Goal: Information Seeking & Learning: Learn about a topic

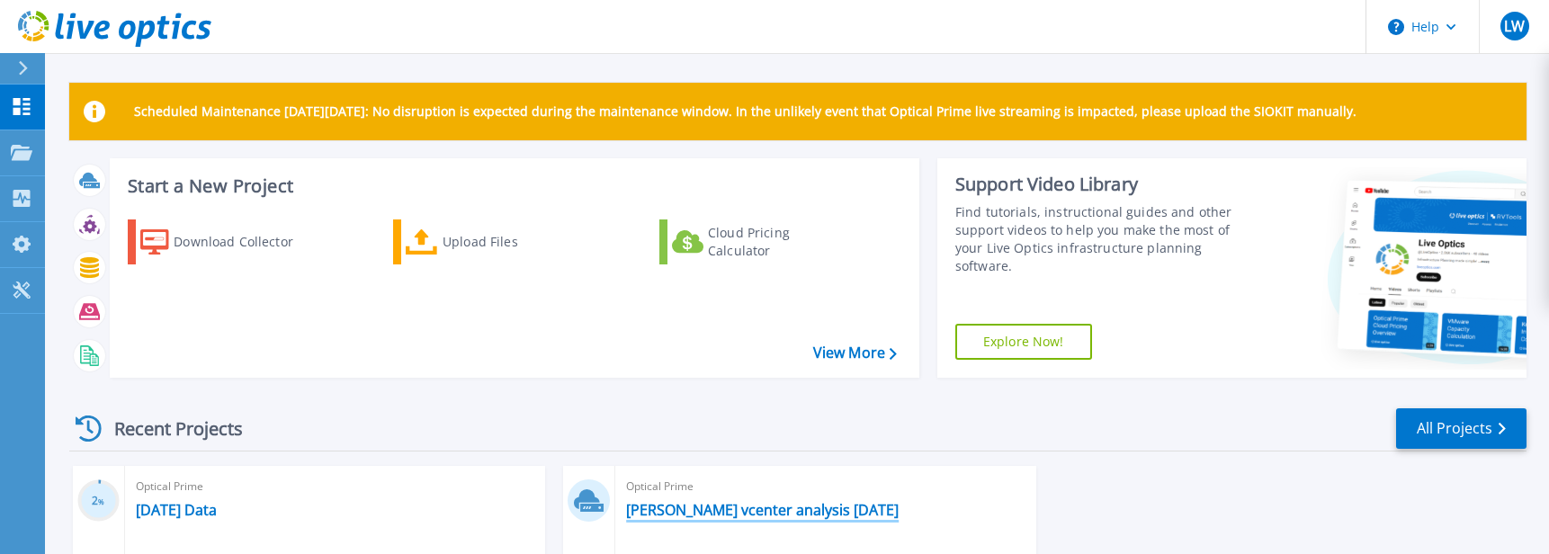
click at [740, 511] on link "[PERSON_NAME] vcenter analysis [DATE]" at bounding box center [762, 510] width 273 height 18
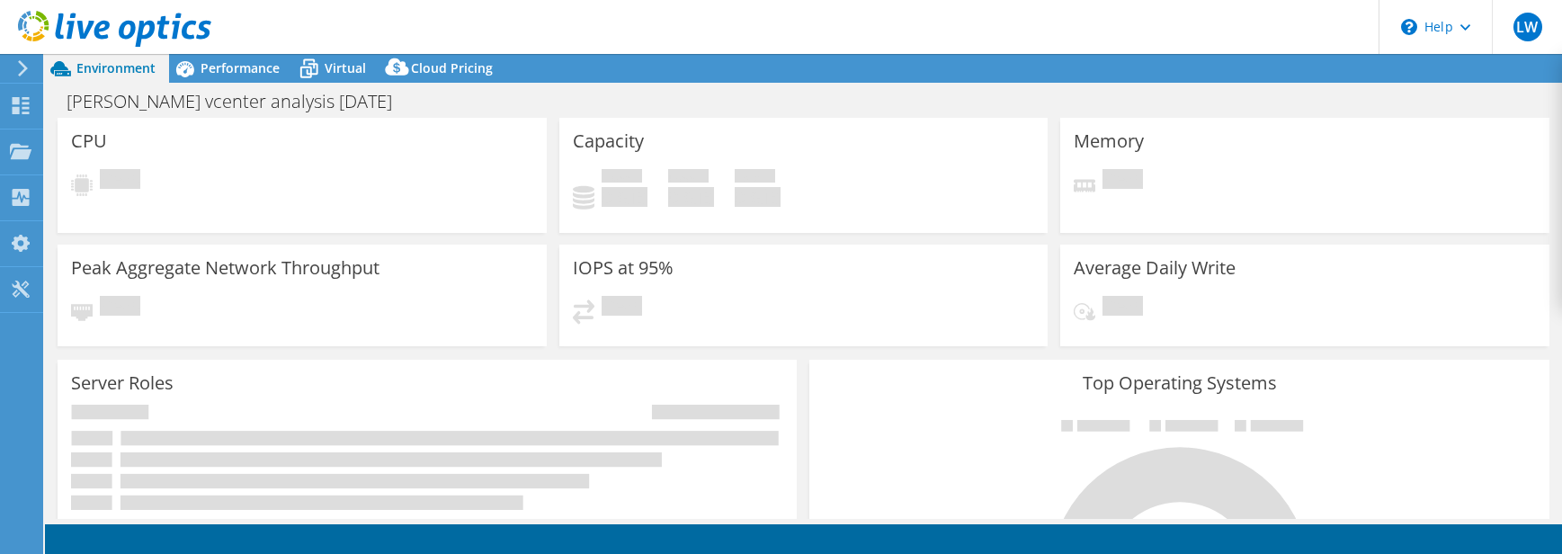
select select "USD"
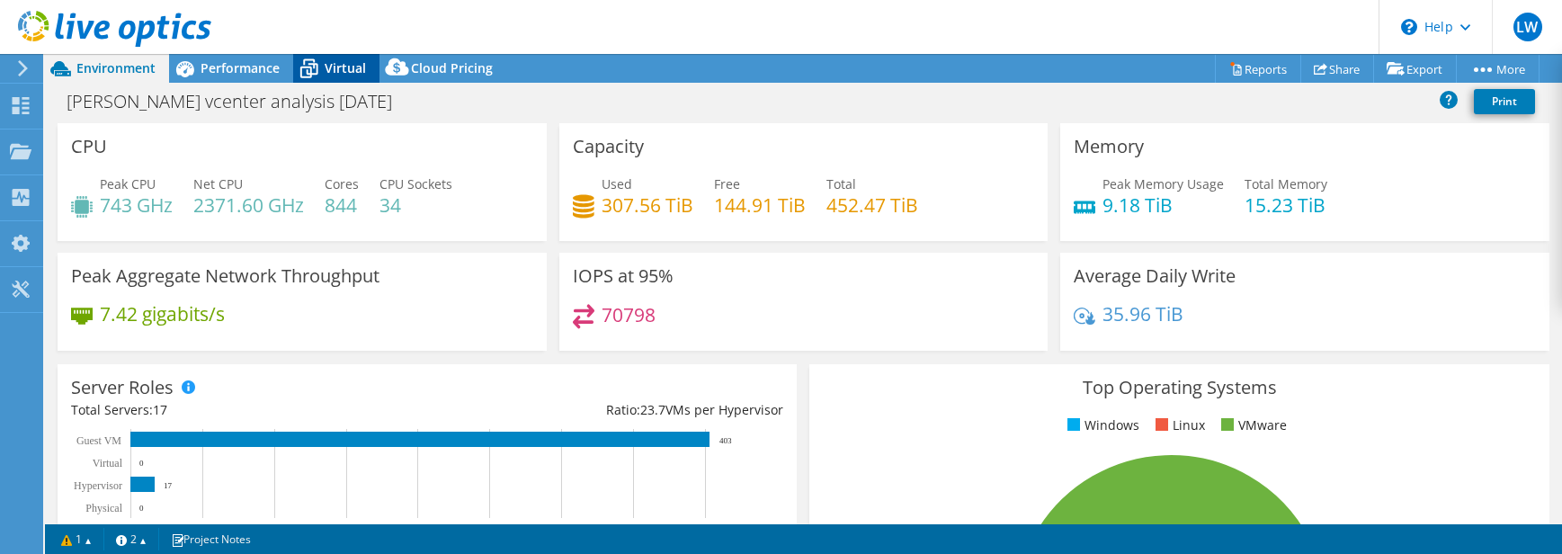
click at [325, 67] on div "Virtual" at bounding box center [336, 68] width 86 height 29
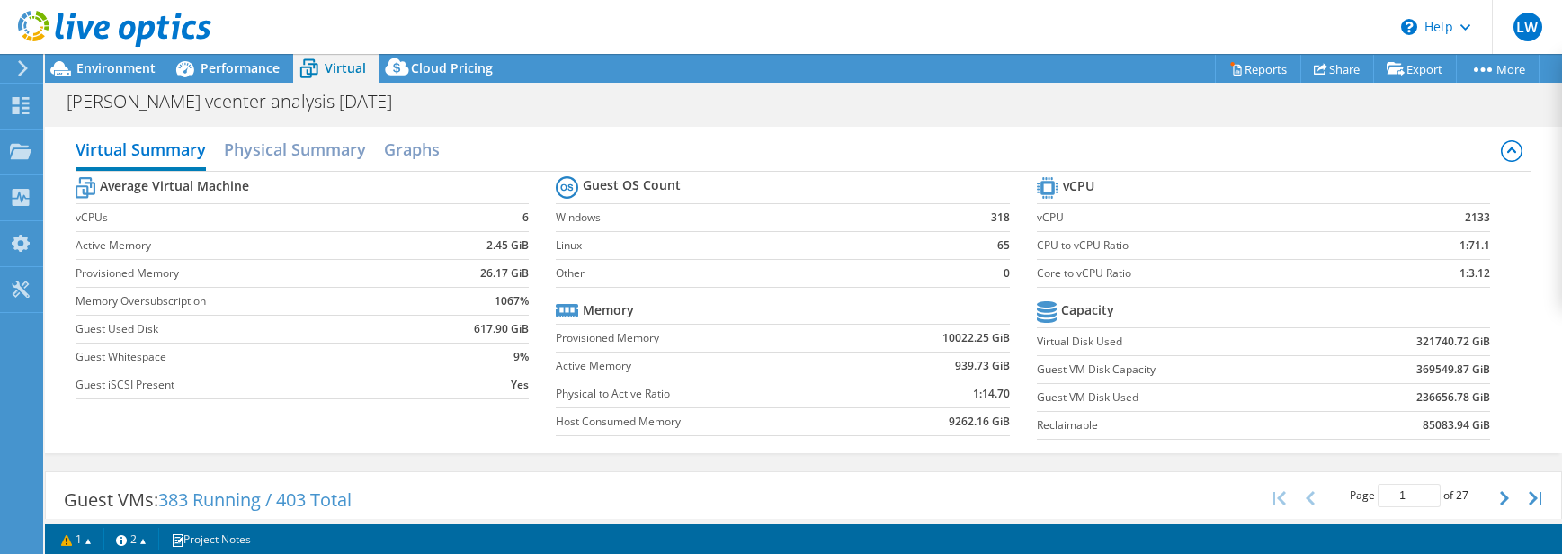
drag, startPoint x: 906, startPoint y: 110, endPoint x: 920, endPoint y: 121, distance: 18.5
click at [914, 116] on div "Lee vcenter analysis Sep 2025 Print" at bounding box center [803, 101] width 1517 height 33
click at [282, 146] on h2 "Physical Summary" at bounding box center [295, 151] width 142 height 40
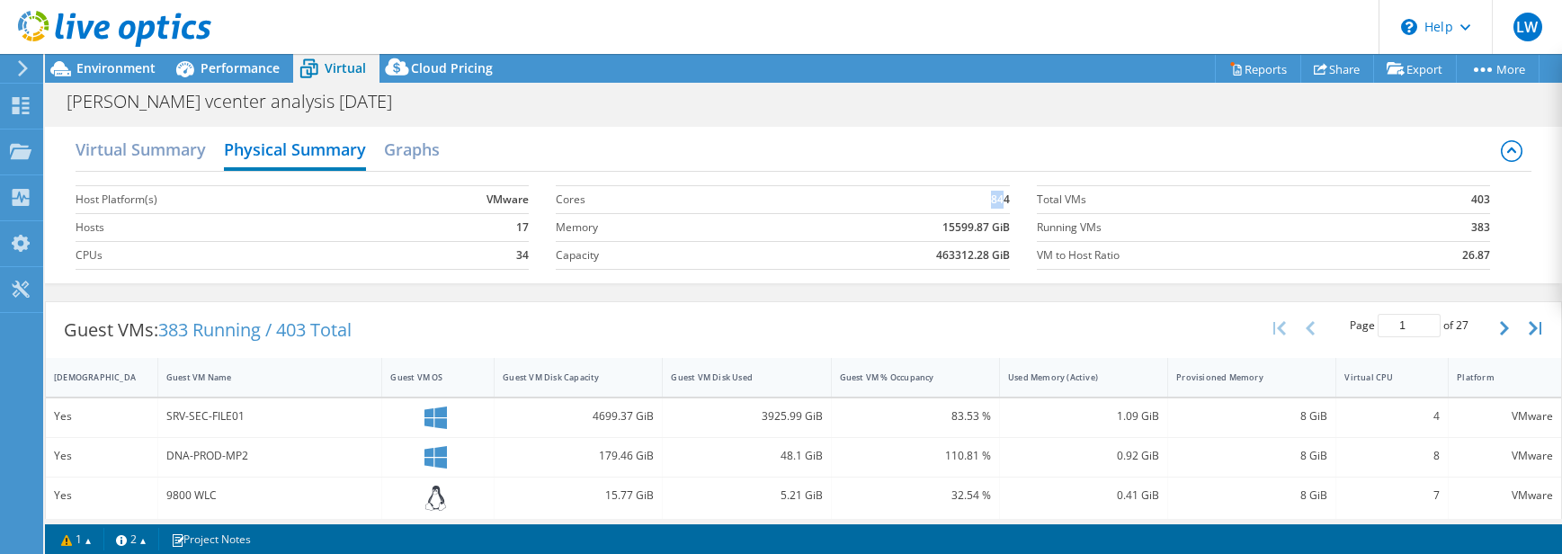
drag, startPoint x: 997, startPoint y: 200, endPoint x: 961, endPoint y: 197, distance: 37.0
click at [961, 197] on td "844" at bounding box center [876, 199] width 265 height 28
click at [958, 199] on td "844" at bounding box center [876, 199] width 265 height 28
drag, startPoint x: 1000, startPoint y: 216, endPoint x: 958, endPoint y: 219, distance: 42.4
click at [961, 216] on td "15599.87 GiB" at bounding box center [876, 227] width 265 height 28
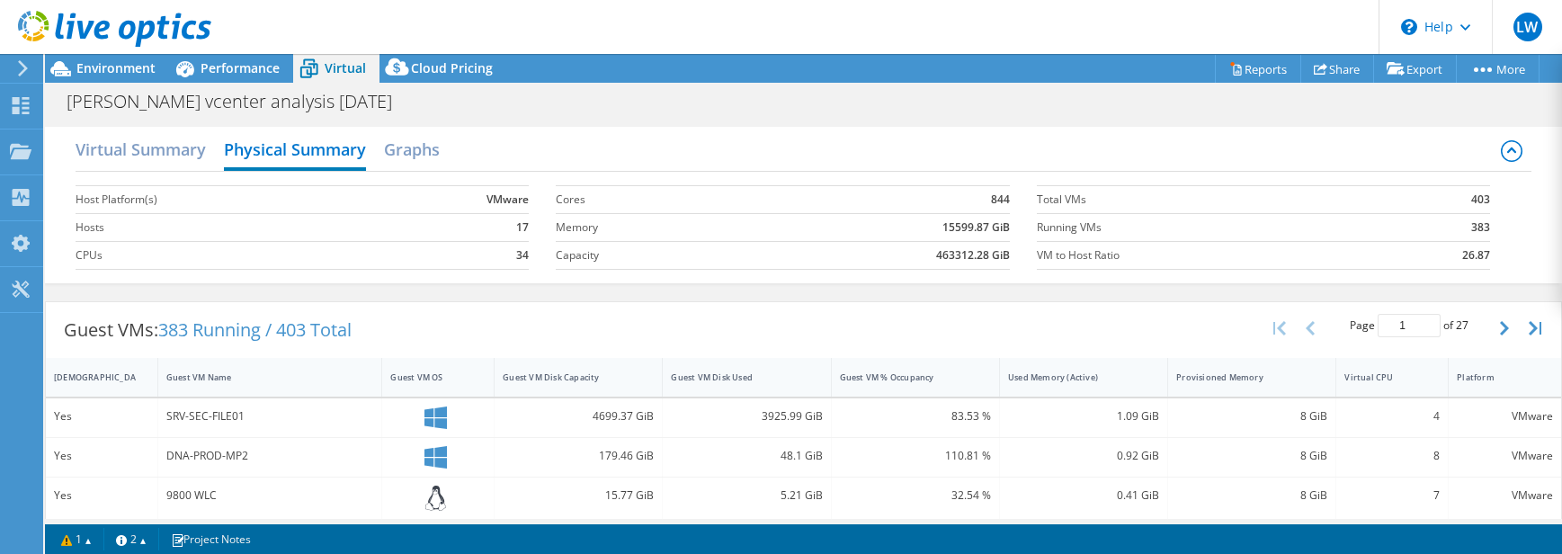
click at [997, 221] on b "15599.87 GiB" at bounding box center [976, 228] width 67 height 18
drag, startPoint x: 932, startPoint y: 228, endPoint x: 988, endPoint y: 230, distance: 56.7
click at [988, 230] on td "15599.87 GiB" at bounding box center [876, 227] width 265 height 28
drag, startPoint x: 988, startPoint y: 233, endPoint x: 1004, endPoint y: 236, distance: 15.5
click at [1004, 236] on section "Cores 844 Memory 15599.87 GiB Capacity 463312.28 GiB" at bounding box center [796, 227] width 480 height 103
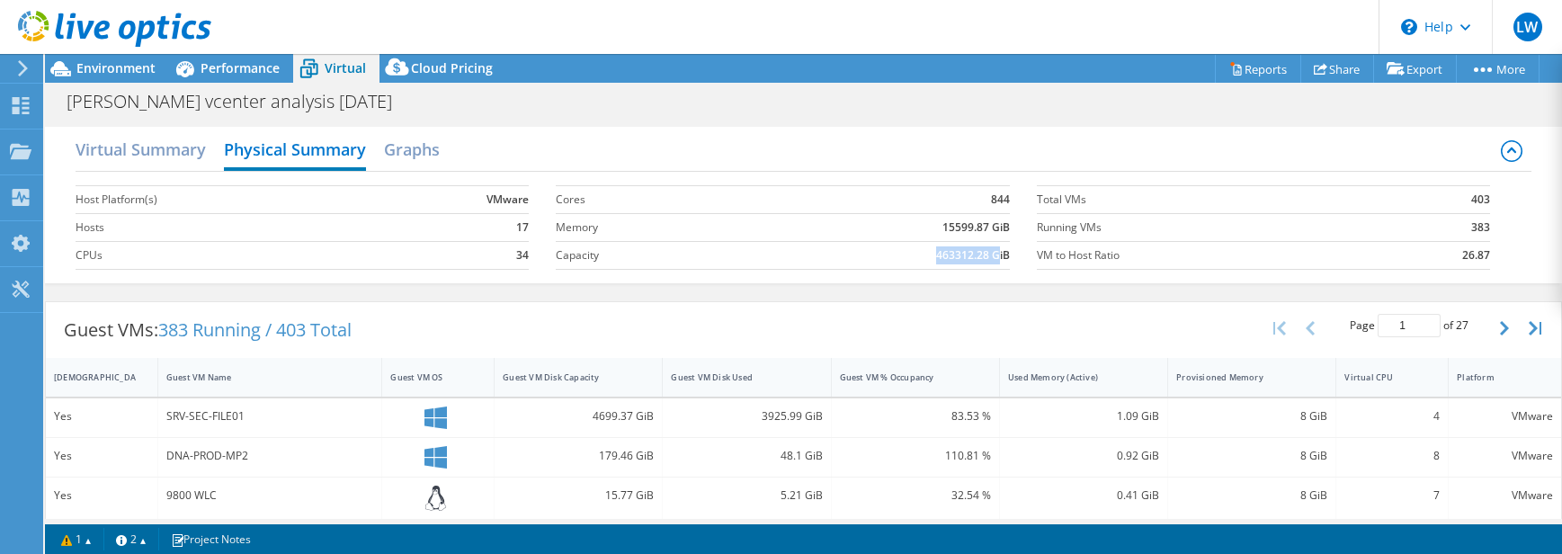
drag, startPoint x: 923, startPoint y: 256, endPoint x: 1055, endPoint y: 290, distance: 136.3
click at [988, 264] on td "463312.28 GiB" at bounding box center [876, 255] width 265 height 28
click at [1184, 239] on td "Running VMs" at bounding box center [1211, 227] width 348 height 28
drag, startPoint x: 1472, startPoint y: 234, endPoint x: 1426, endPoint y: 217, distance: 48.9
click at [1426, 217] on td "383" at bounding box center [1437, 227] width 106 height 28
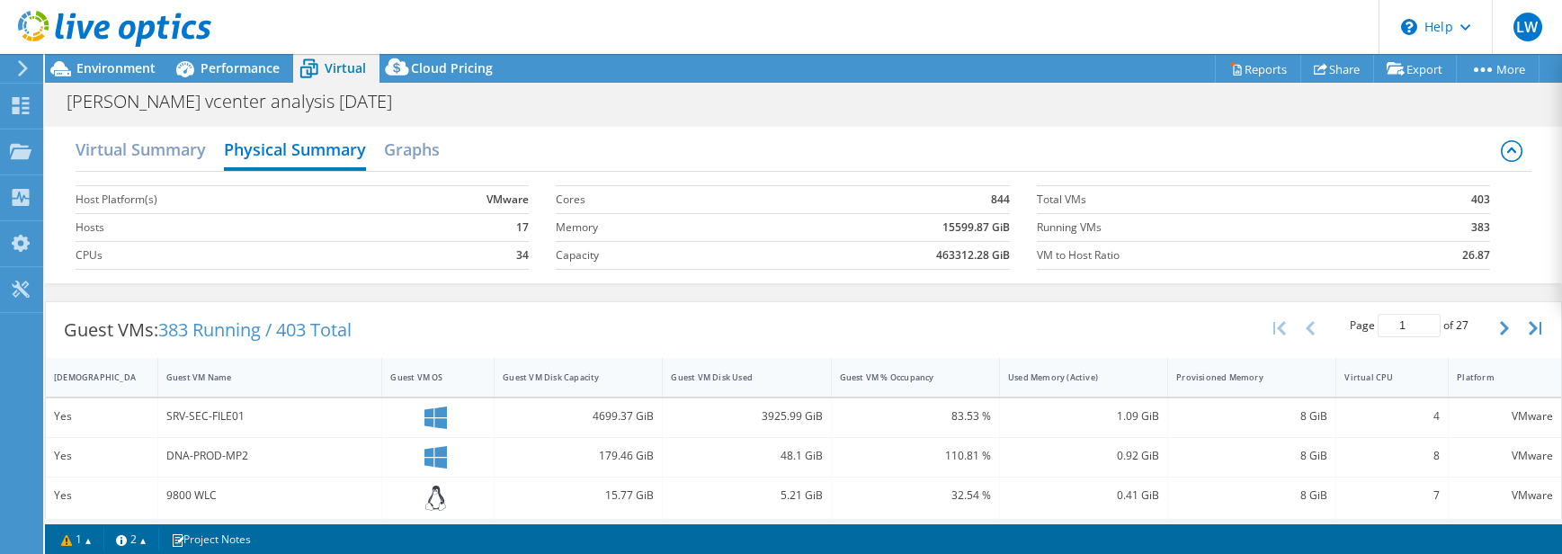
drag, startPoint x: 1426, startPoint y: 217, endPoint x: 1379, endPoint y: 253, distance: 59.7
click at [1392, 236] on td "383" at bounding box center [1437, 227] width 106 height 28
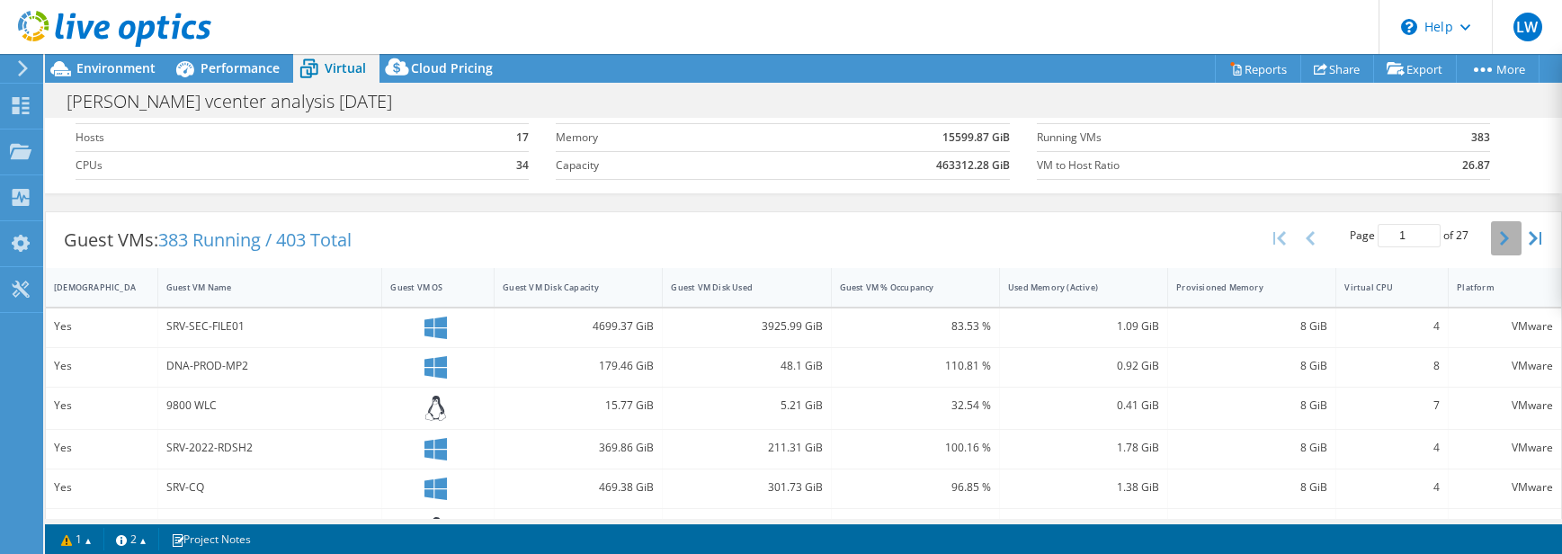
click at [1498, 234] on button "button" at bounding box center [1506, 238] width 31 height 34
click at [1496, 234] on button "button" at bounding box center [1506, 238] width 31 height 34
type input "3"
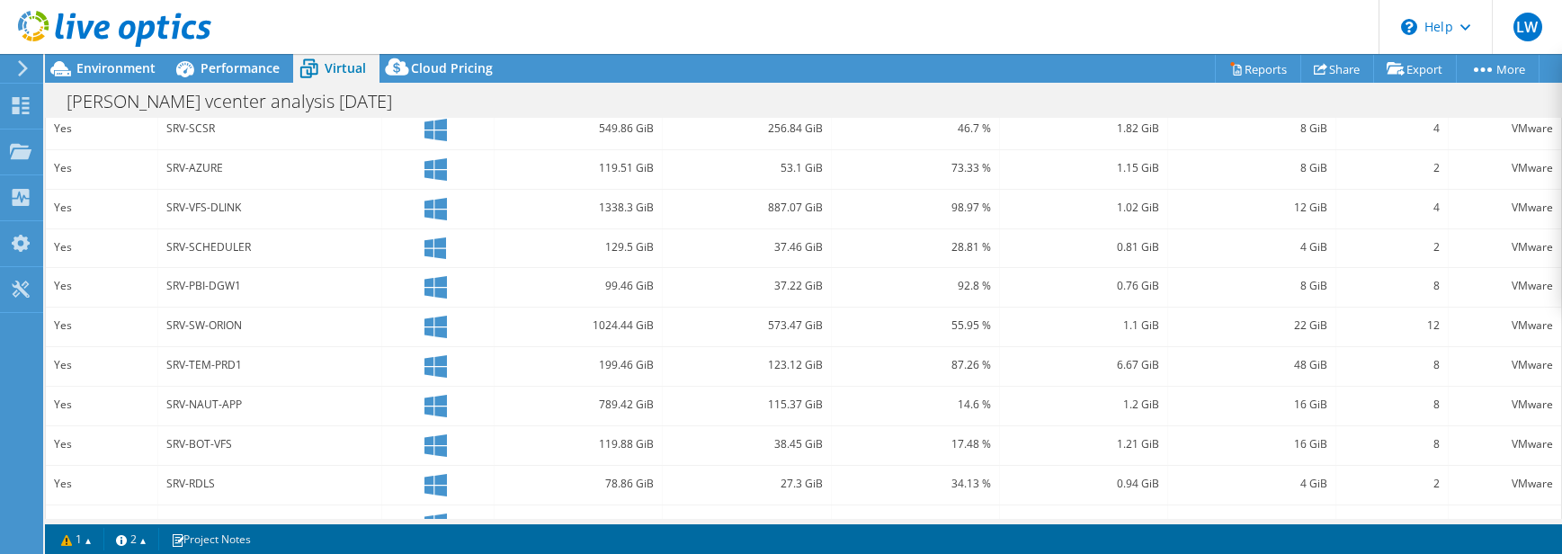
scroll to position [380, 0]
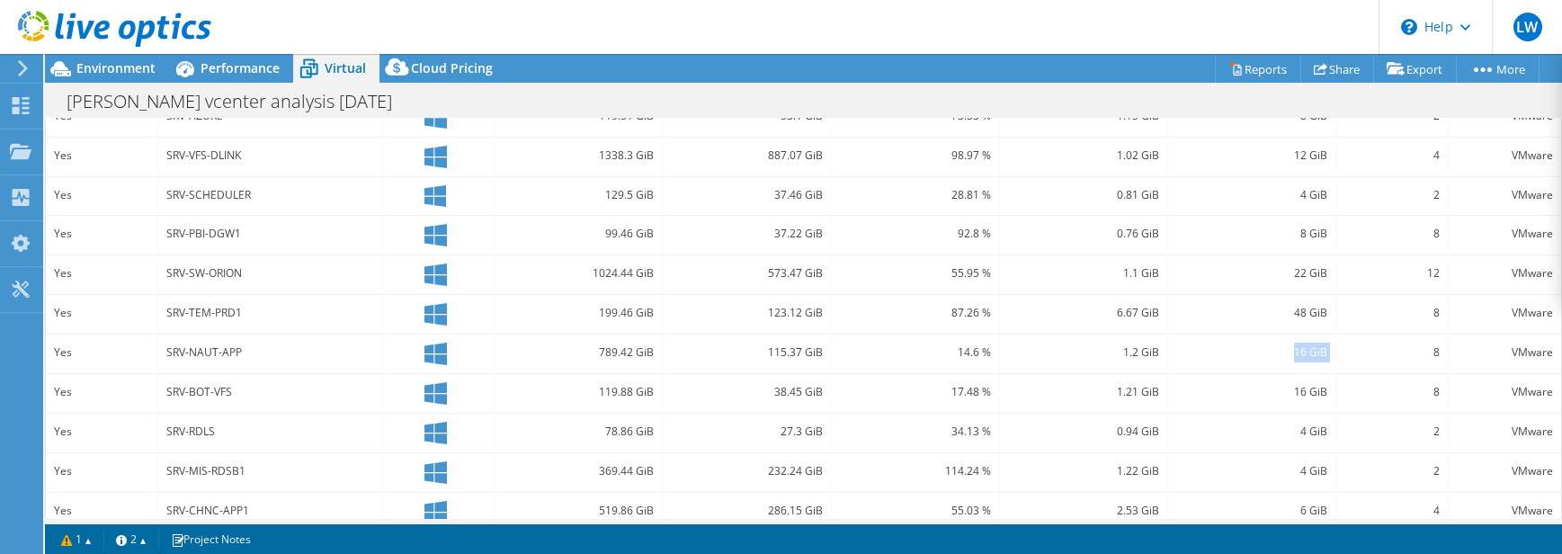
drag, startPoint x: 1329, startPoint y: 357, endPoint x: 1282, endPoint y: 352, distance: 48.0
click at [1282, 352] on div "Yes SRV-NAUT-APP 789.42 GiB 115.37 GiB 14.6 % 1.2 GiB 16 GiB 8 VMware" at bounding box center [803, 354] width 1515 height 39
drag, startPoint x: 1282, startPoint y: 352, endPoint x: 1270, endPoint y: 345, distance: 13.3
click at [1270, 353] on div "16 GiB" at bounding box center [1251, 353] width 151 height 20
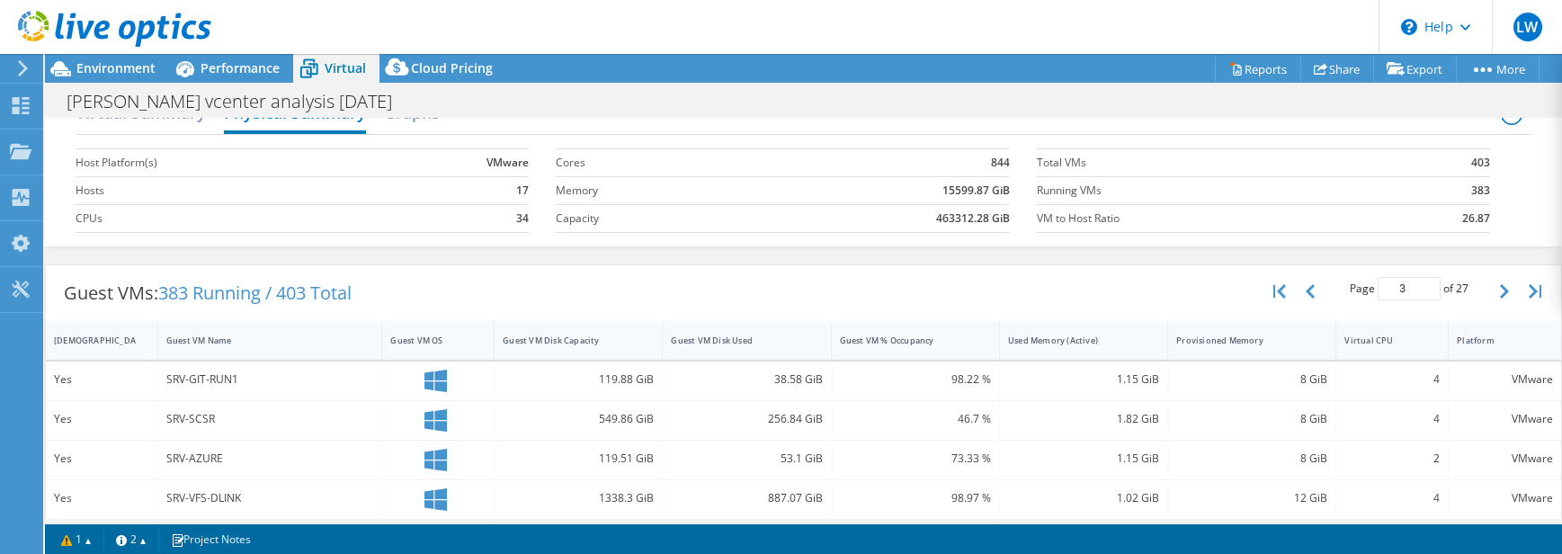
scroll to position [0, 0]
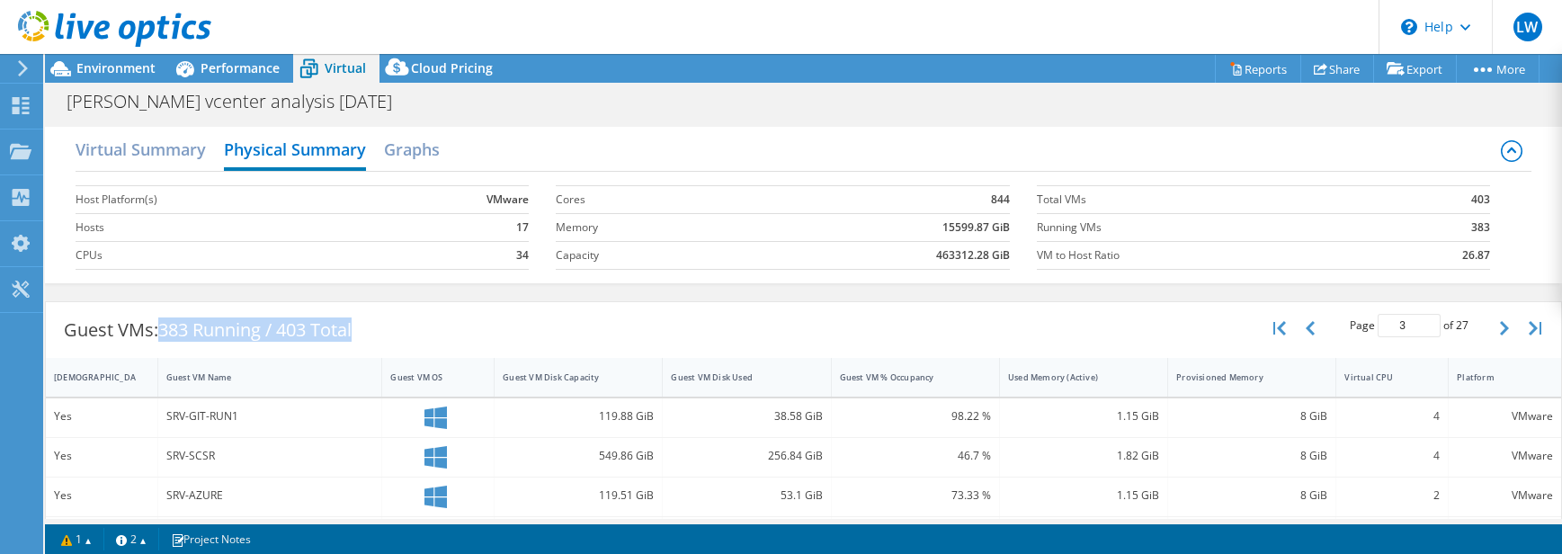
drag, startPoint x: 167, startPoint y: 328, endPoint x: 519, endPoint y: 339, distance: 351.8
click at [519, 339] on div "Guest VMs: 383 Running / 403 Total Page 3 of 27 5 rows 10 rows 20 rows 25 rows …" at bounding box center [803, 330] width 1515 height 56
click at [519, 340] on div "Guest VMs: 383 Running / 403 Total Page 3 of 27 5 rows 10 rows 20 rows 25 rows …" at bounding box center [803, 330] width 1515 height 56
click at [22, 284] on icon at bounding box center [21, 289] width 22 height 17
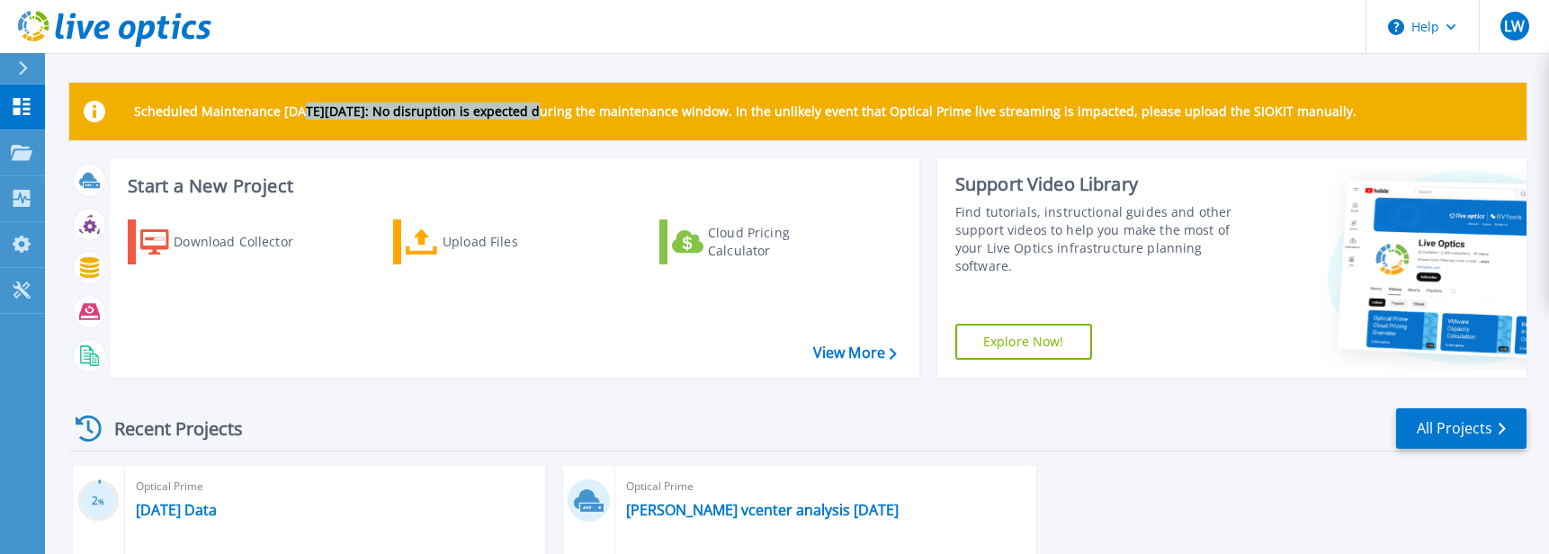
drag, startPoint x: 402, startPoint y: 101, endPoint x: 540, endPoint y: 124, distance: 139.6
click at [540, 124] on div "Scheduled Maintenance [DATE][DATE]: No disruption is expected during the mainte…" at bounding box center [797, 112] width 1457 height 58
drag, startPoint x: 540, startPoint y: 124, endPoint x: 597, endPoint y: 136, distance: 58.7
click at [597, 136] on div "Scheduled Maintenance [DATE][DATE]: No disruption is expected during the mainte…" at bounding box center [797, 112] width 1457 height 58
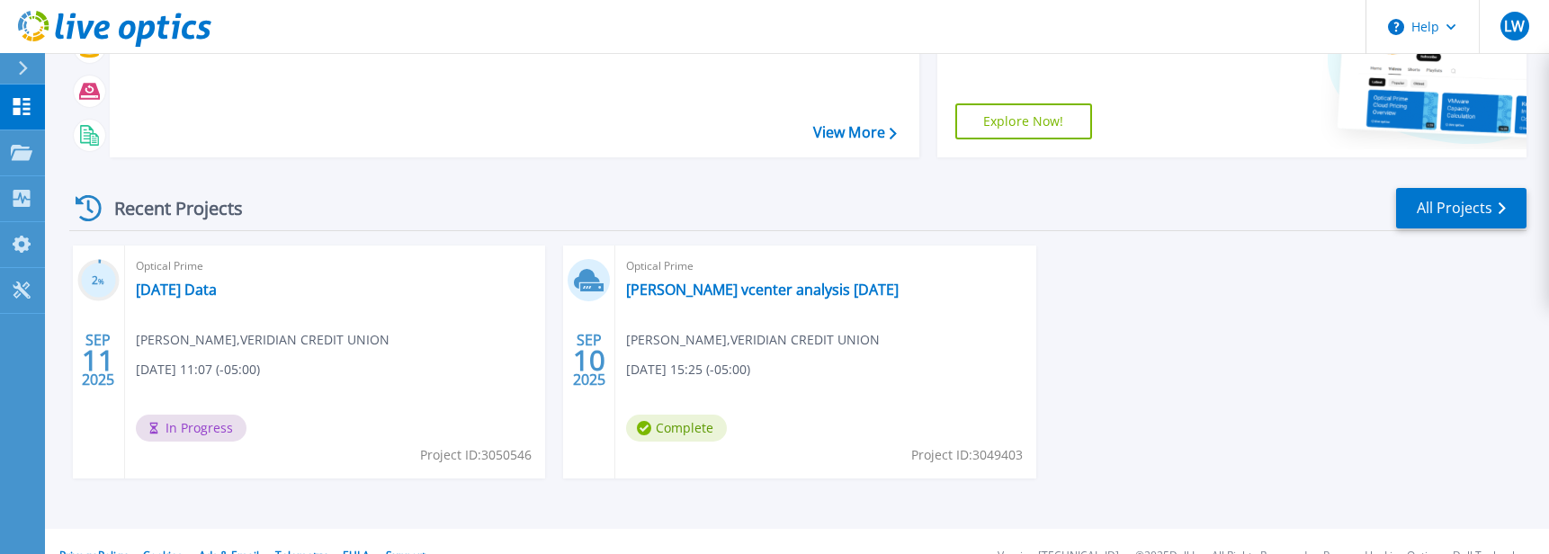
scroll to position [249, 0]
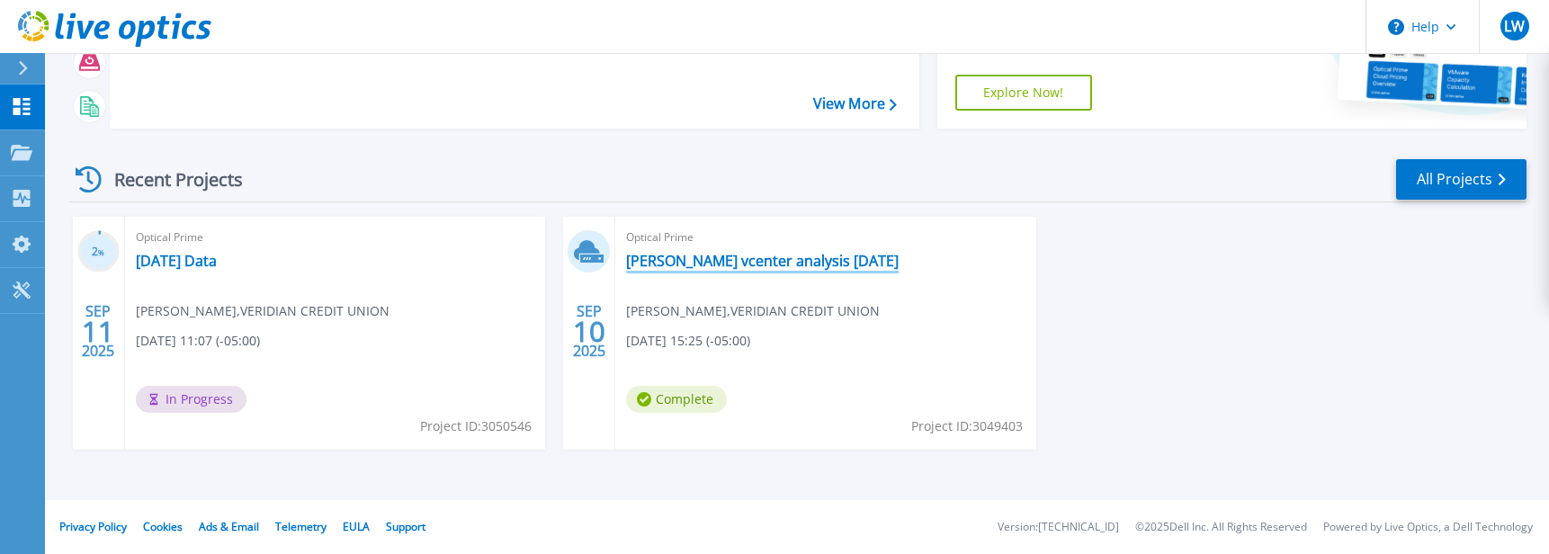
click at [746, 268] on link "[PERSON_NAME] vcenter analysis [DATE]" at bounding box center [762, 261] width 273 height 18
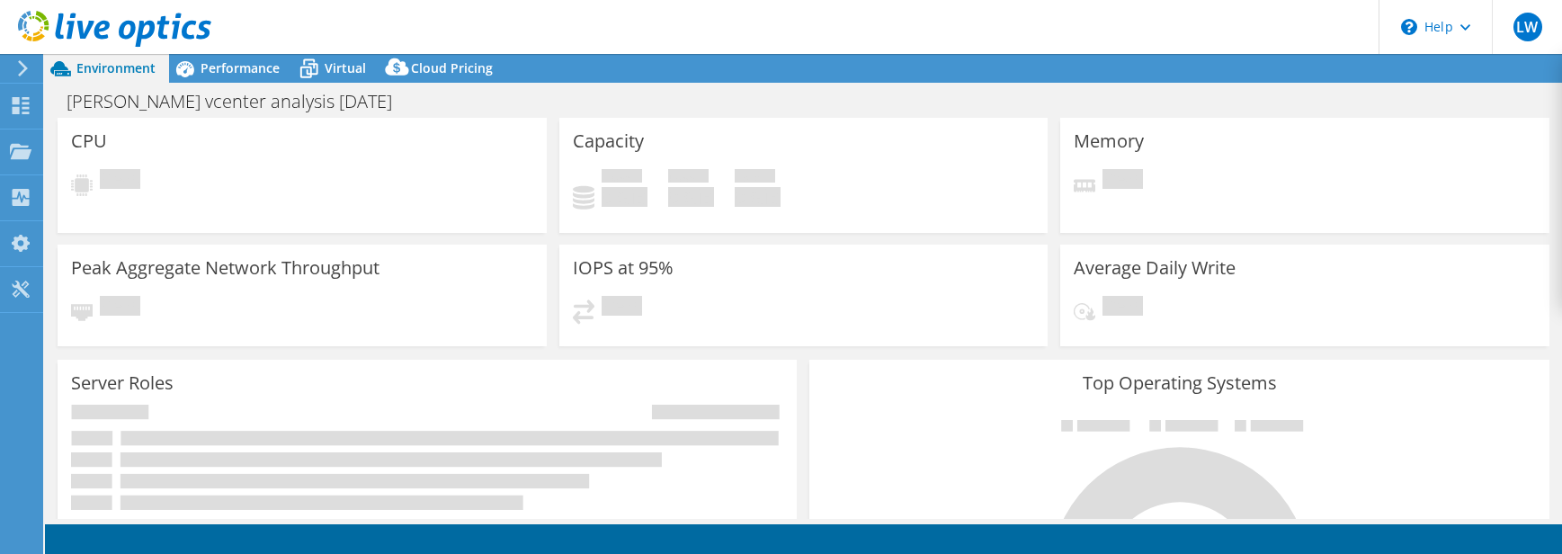
select select "USD"
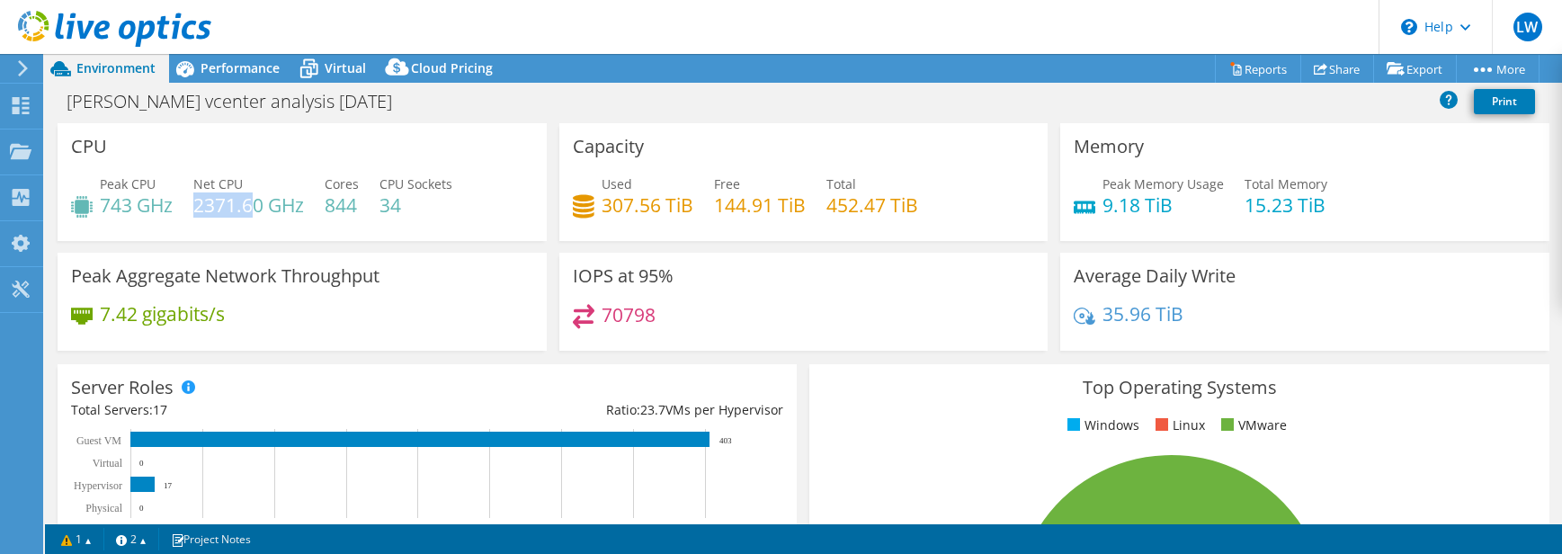
drag, startPoint x: 200, startPoint y: 209, endPoint x: 250, endPoint y: 209, distance: 50.4
click at [250, 209] on h4 "2371.60 GHz" at bounding box center [248, 205] width 111 height 20
drag, startPoint x: 250, startPoint y: 209, endPoint x: 225, endPoint y: 225, distance: 29.9
click at [225, 225] on div "Peak CPU 743 GHz Net CPU 2371.60 GHz Cores 844 CPU Sockets 34" at bounding box center [302, 203] width 462 height 58
drag, startPoint x: 1332, startPoint y: 218, endPoint x: 1232, endPoint y: 213, distance: 99.9
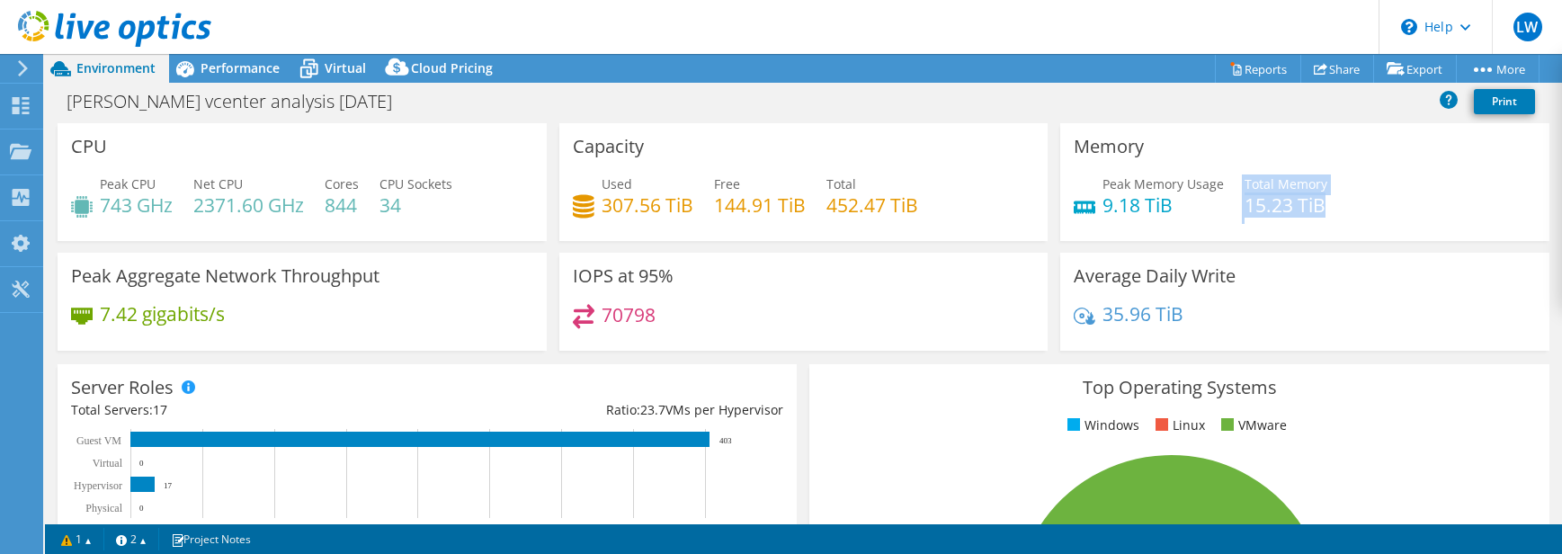
click at [1232, 213] on div "Peak Memory Usage 9.18 TiB Total Memory 15.23 TiB" at bounding box center [1305, 203] width 462 height 58
drag, startPoint x: 1232, startPoint y: 213, endPoint x: 1256, endPoint y: 222, distance: 25.1
click at [1256, 222] on div "Peak Memory Usage 9.18 TiB Total Memory 15.23 TiB" at bounding box center [1305, 203] width 462 height 58
drag, startPoint x: 1241, startPoint y: 200, endPoint x: 1332, endPoint y: 221, distance: 93.4
click at [1332, 221] on div "Peak Memory Usage 9.18 TiB Total Memory 15.23 TiB" at bounding box center [1305, 203] width 462 height 58
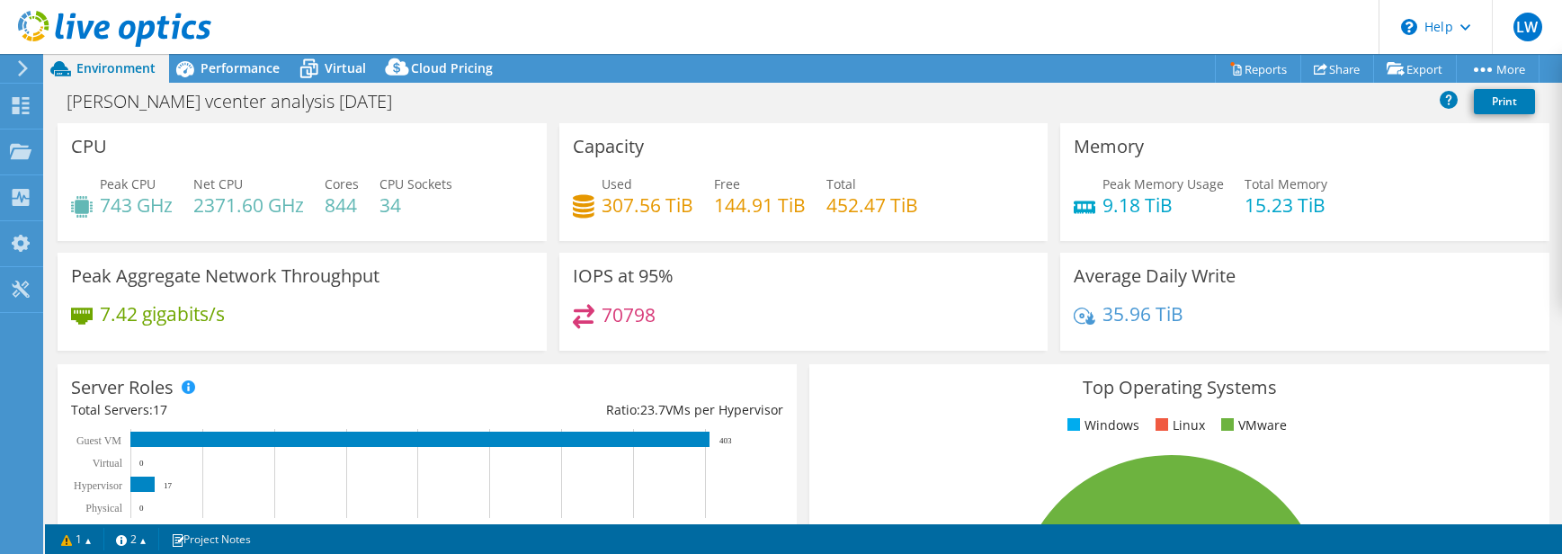
drag, startPoint x: 1332, startPoint y: 221, endPoint x: 1253, endPoint y: 217, distance: 79.3
click at [1278, 239] on div "Memory Peak Memory Usage 9.18 TiB Total Memory 15.23 TiB" at bounding box center [1305, 188] width 502 height 130
drag, startPoint x: 1244, startPoint y: 208, endPoint x: 1337, endPoint y: 207, distance: 93.5
click at [1337, 207] on div "Peak Memory Usage 9.18 TiB Total Memory 15.23 TiB" at bounding box center [1305, 203] width 462 height 58
drag, startPoint x: 1337, startPoint y: 207, endPoint x: 1161, endPoint y: 201, distance: 176.4
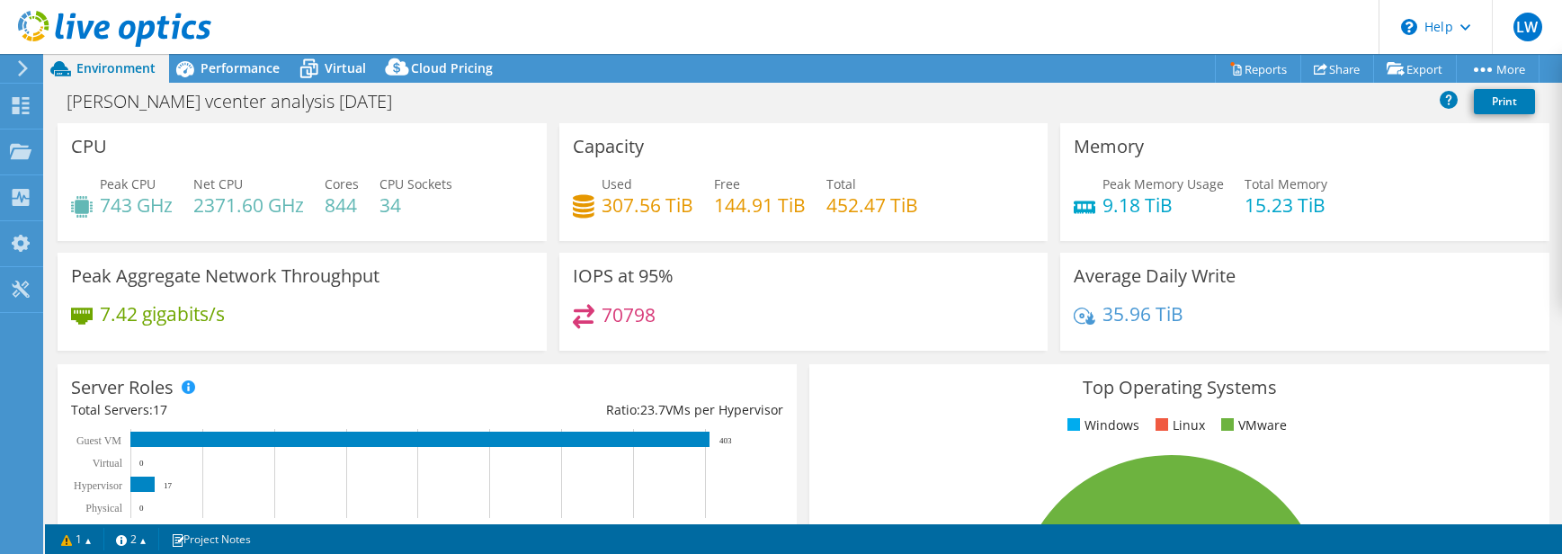
click at [1161, 201] on h4 "9.18 TiB" at bounding box center [1163, 205] width 121 height 20
drag, startPoint x: 594, startPoint y: 205, endPoint x: 689, endPoint y: 202, distance: 94.5
click at [689, 202] on div "Used 307.56 TiB Free 144.91 TiB Total 452.47 TiB" at bounding box center [804, 203] width 462 height 58
drag, startPoint x: 689, startPoint y: 202, endPoint x: 680, endPoint y: 219, distance: 19.3
click at [680, 219] on div "Used 307.56 TiB Free 144.91 TiB Total 452.47 TiB" at bounding box center [804, 203] width 462 height 58
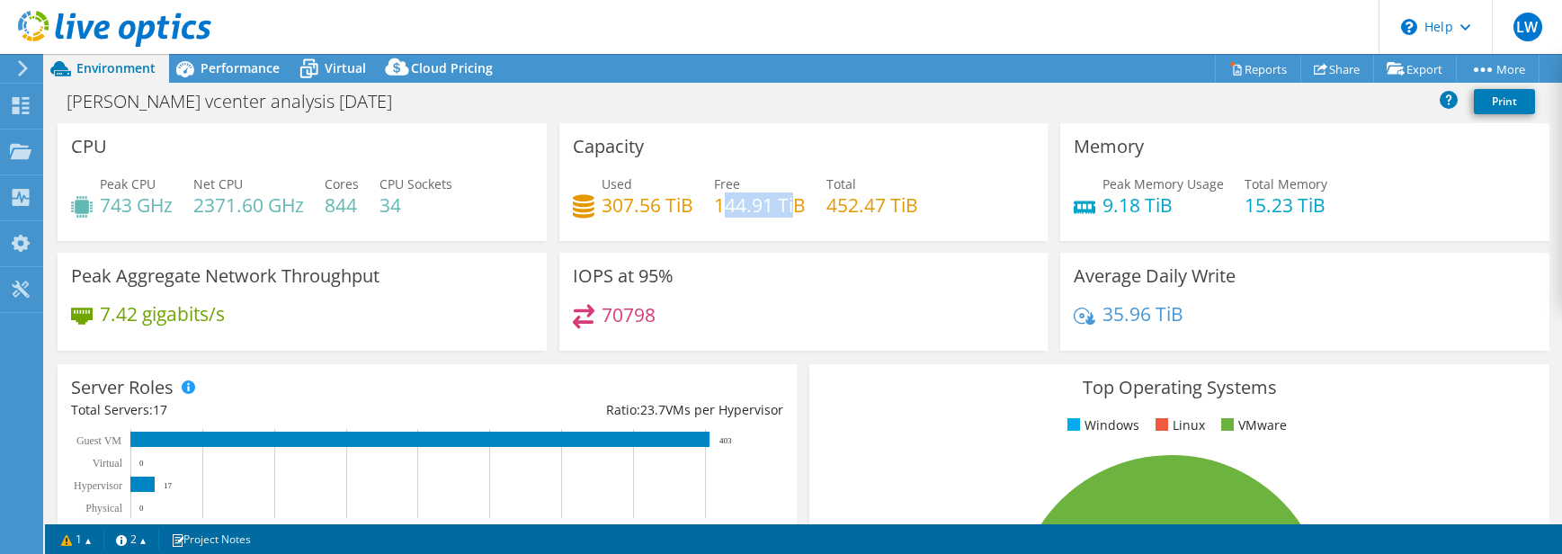
drag, startPoint x: 786, startPoint y: 217, endPoint x: 711, endPoint y: 216, distance: 74.7
click at [714, 215] on h4 "144.91 TiB" at bounding box center [760, 205] width 92 height 20
drag, startPoint x: 711, startPoint y: 216, endPoint x: 752, endPoint y: 243, distance: 48.6
click at [752, 243] on div "Capacity Used 307.56 TiB Free 144.91 TiB Total 452.47 TiB" at bounding box center [804, 188] width 502 height 130
drag, startPoint x: 829, startPoint y: 191, endPoint x: 949, endPoint y: 199, distance: 119.9
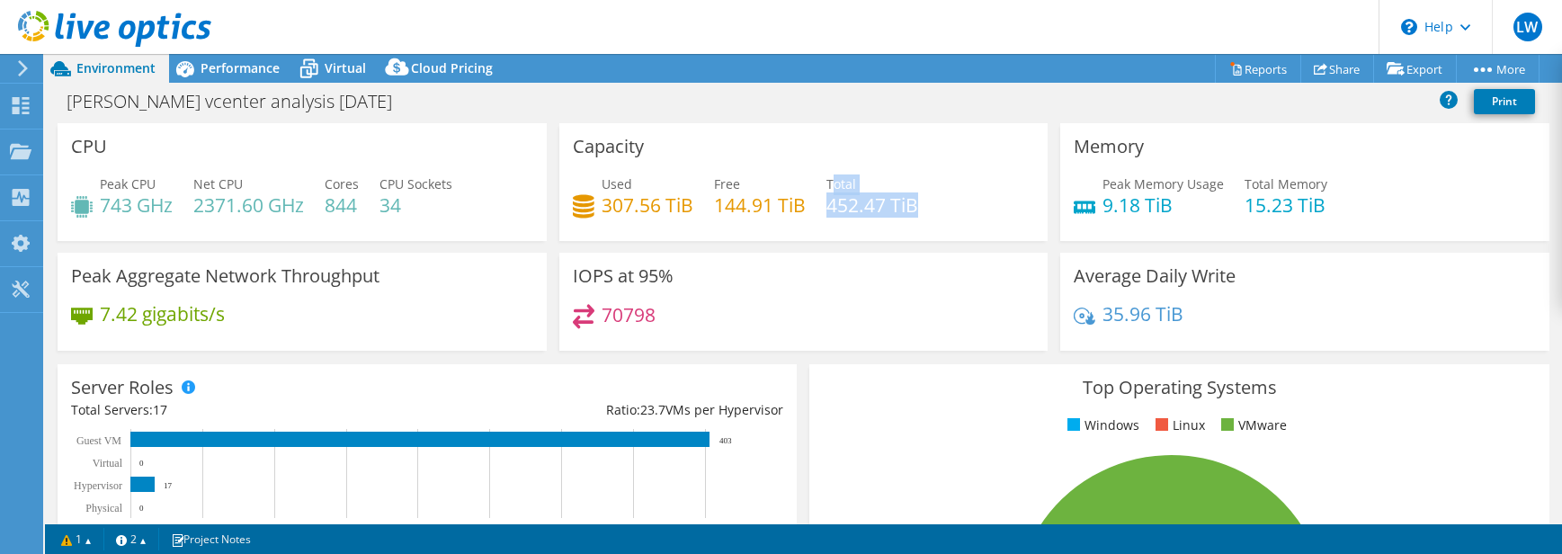
click at [949, 197] on div "Used 307.56 TiB Free 144.91 TiB Total 452.47 TiB" at bounding box center [804, 203] width 462 height 58
click at [952, 199] on div "Used 307.56 TiB Free 144.91 TiB Total 452.47 TiB" at bounding box center [804, 203] width 462 height 58
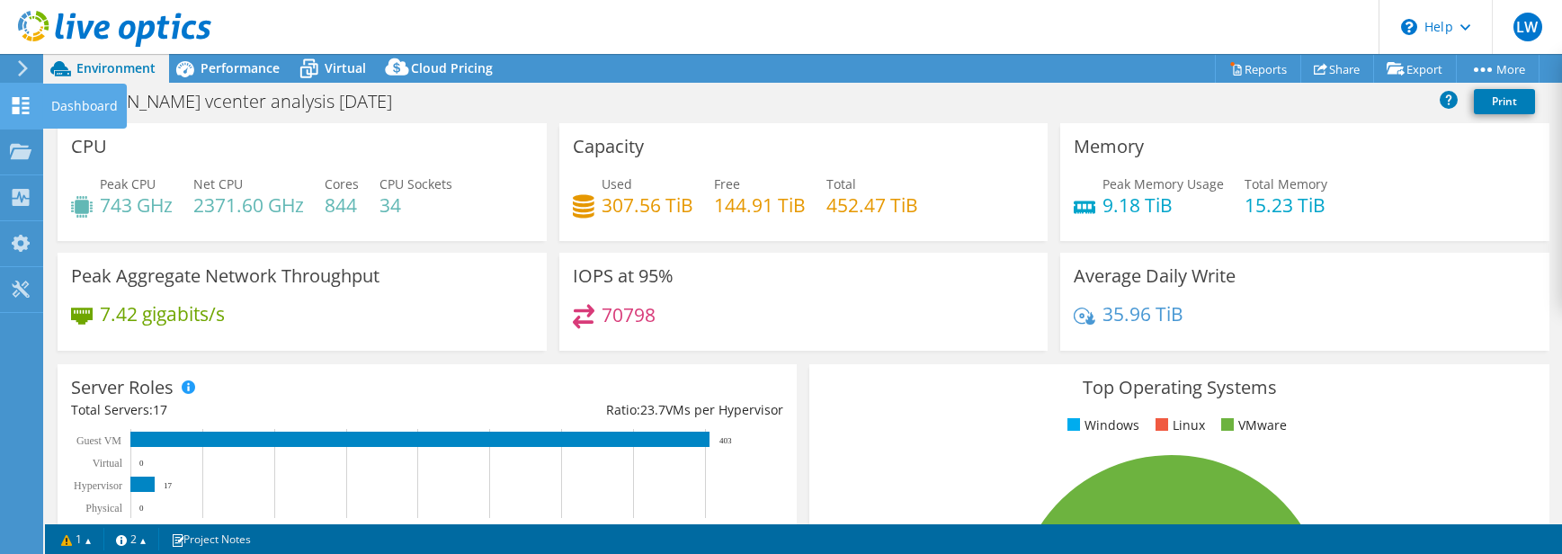
click at [78, 96] on div "Dashboard" at bounding box center [84, 106] width 85 height 45
